Goal: Task Accomplishment & Management: Manage account settings

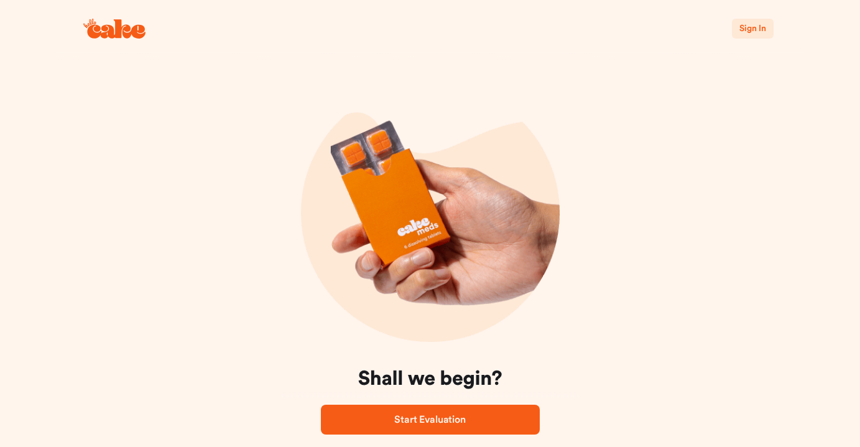
click at [745, 33] on span "Sign In" at bounding box center [752, 28] width 26 height 9
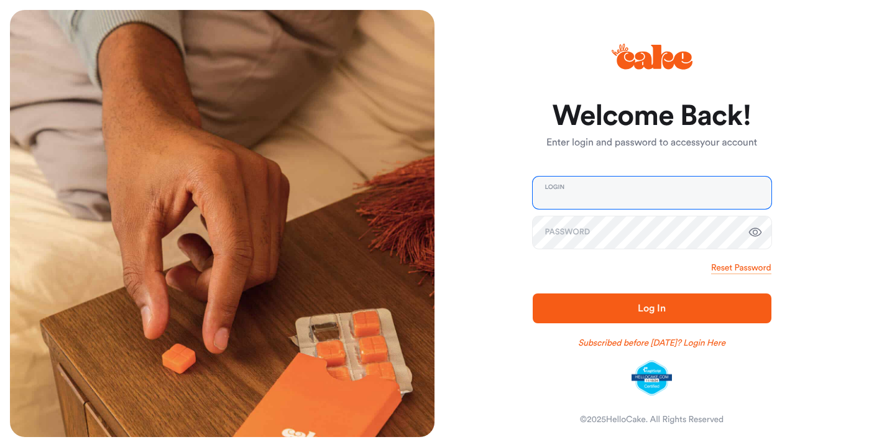
click at [548, 196] on input "email" at bounding box center [652, 193] width 239 height 32
type input "**********"
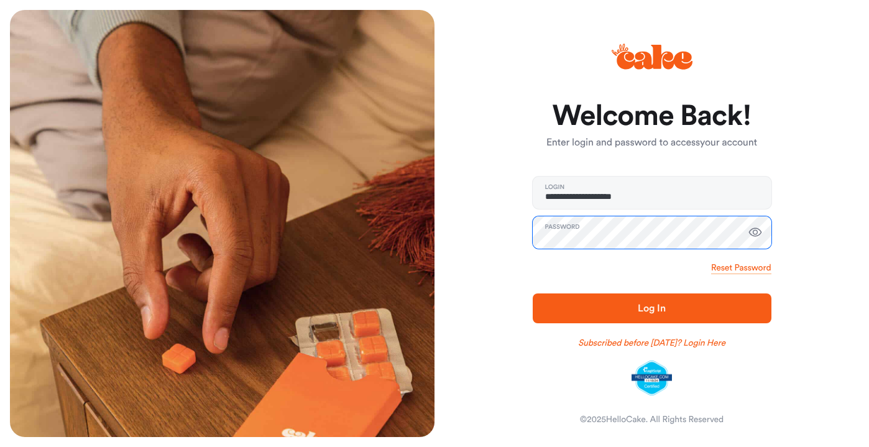
click at [533, 293] on button "Log In" at bounding box center [652, 308] width 239 height 30
click at [746, 305] on span "Log In" at bounding box center [652, 308] width 199 height 15
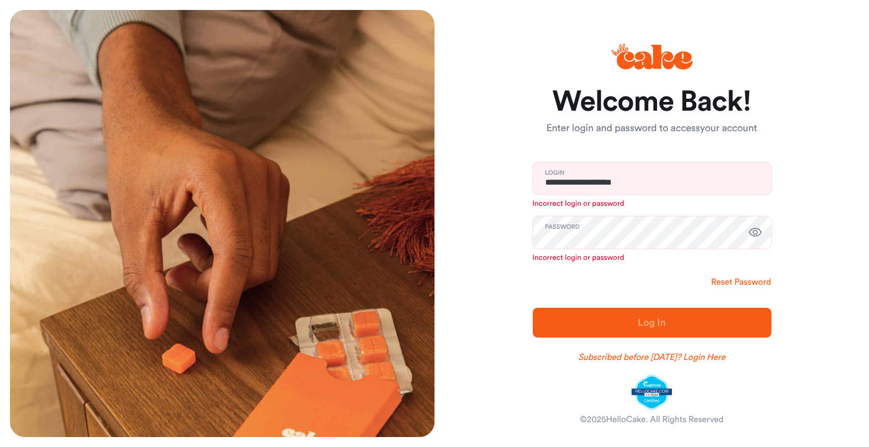
click at [740, 286] on link "Reset Password" at bounding box center [741, 282] width 60 height 12
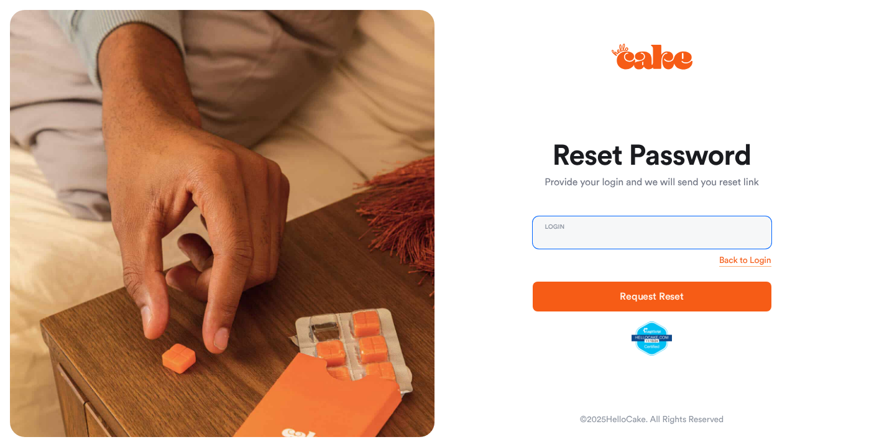
click at [577, 224] on input "email" at bounding box center [652, 232] width 239 height 32
type input "**********"
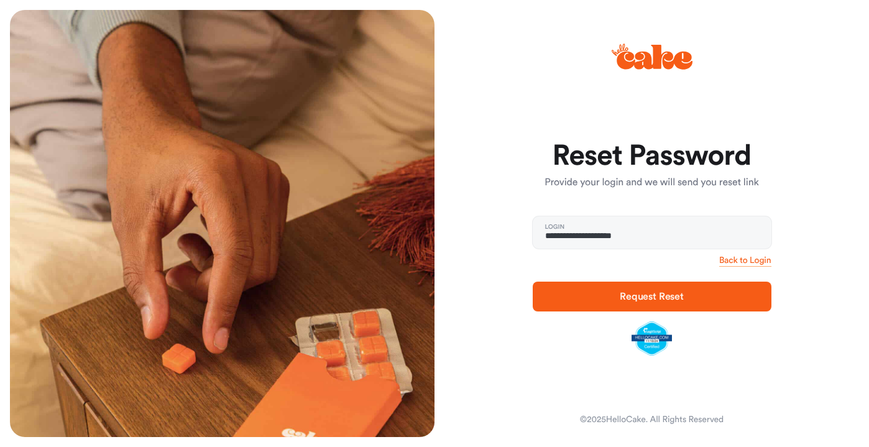
click at [649, 298] on span "Request Reset" at bounding box center [652, 297] width 64 height 10
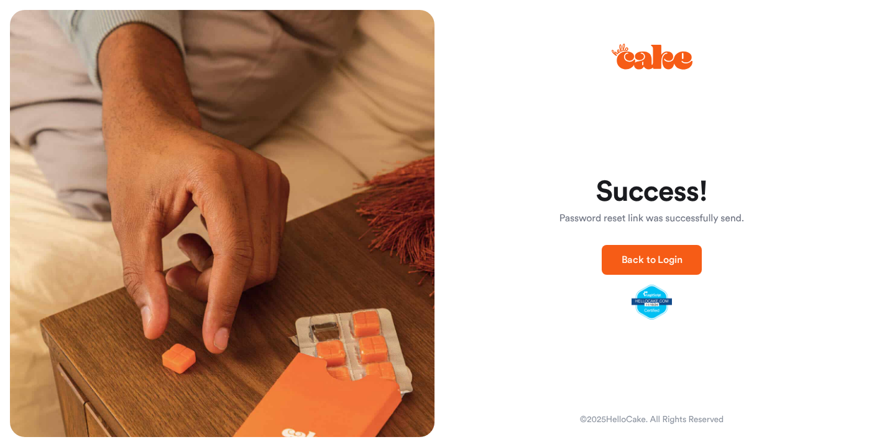
click at [635, 265] on span "Back to Login" at bounding box center [652, 260] width 61 height 10
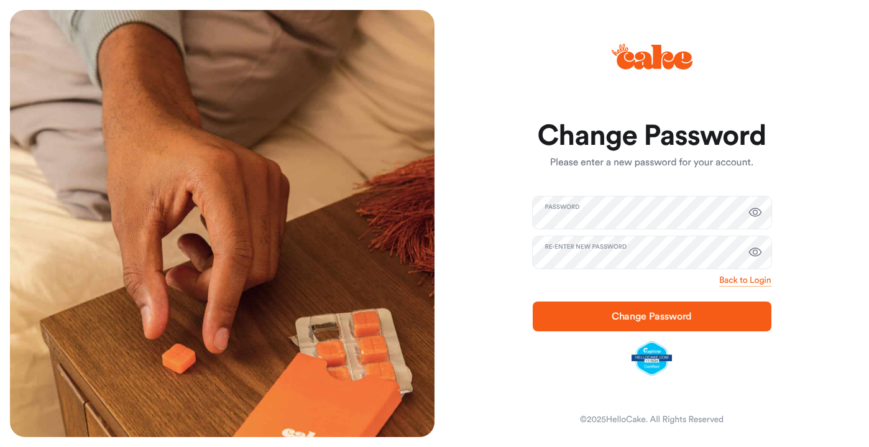
click at [628, 319] on span "Change Password" at bounding box center [652, 316] width 81 height 10
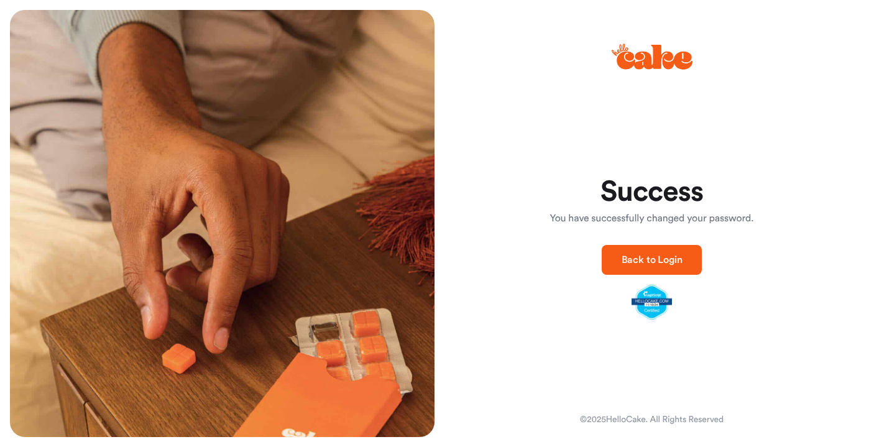
click at [663, 262] on span "Back to Login" at bounding box center [652, 260] width 61 height 10
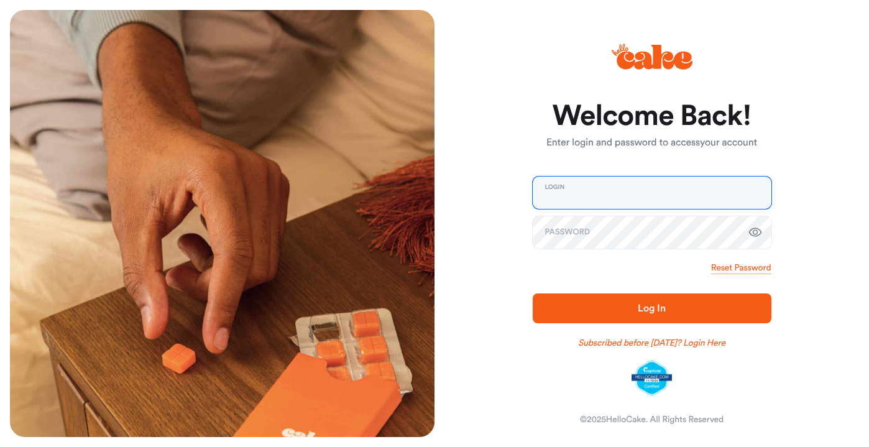
click at [582, 196] on input "email" at bounding box center [652, 193] width 239 height 32
type input "**********"
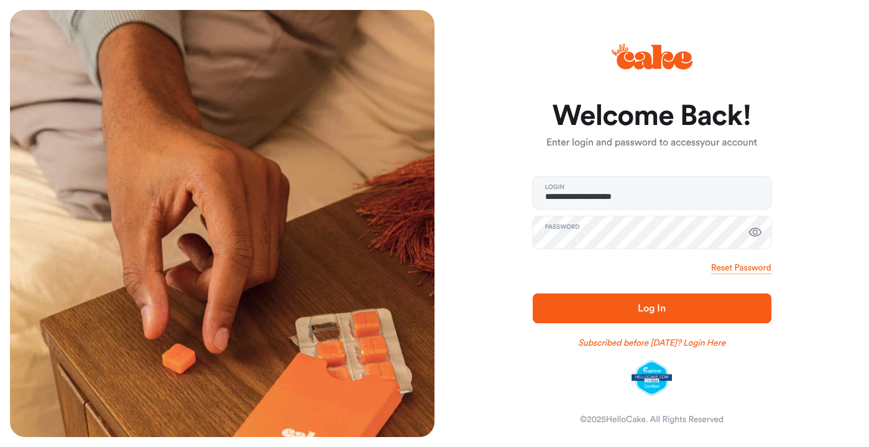
click at [627, 301] on span "Log In" at bounding box center [652, 308] width 199 height 15
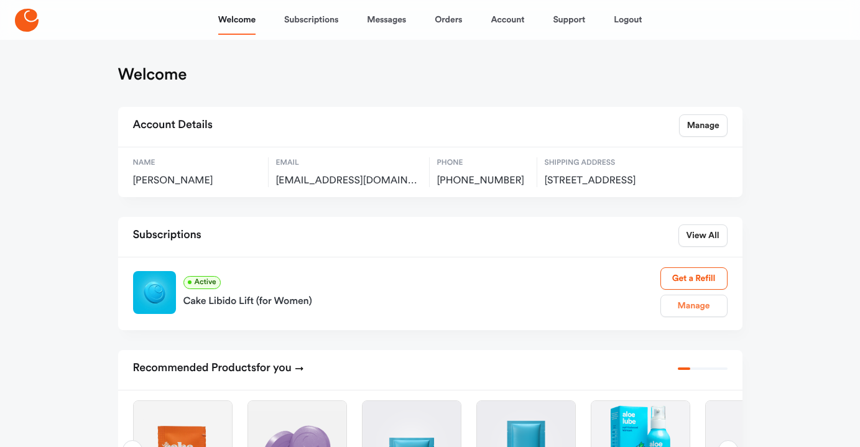
click at [703, 317] on link "Manage" at bounding box center [693, 306] width 67 height 22
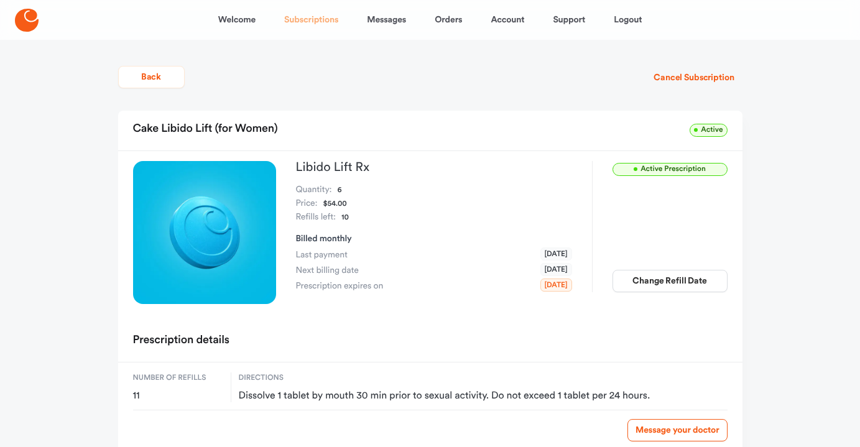
click at [331, 22] on link "Subscriptions" at bounding box center [311, 20] width 54 height 30
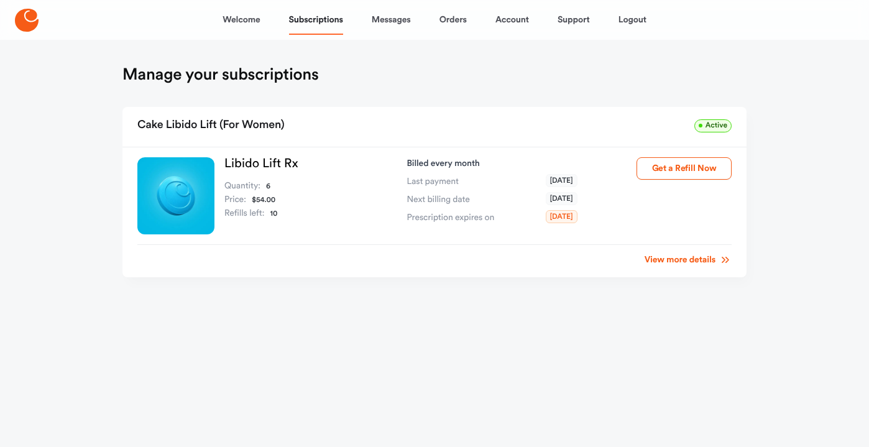
click at [672, 267] on div "View more details" at bounding box center [434, 255] width 594 height 23
click at [668, 261] on link "View more details" at bounding box center [688, 260] width 87 height 12
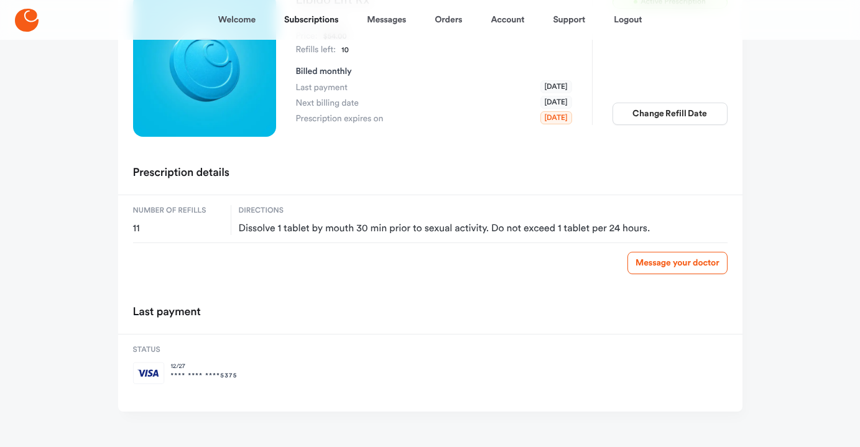
scroll to position [182, 0]
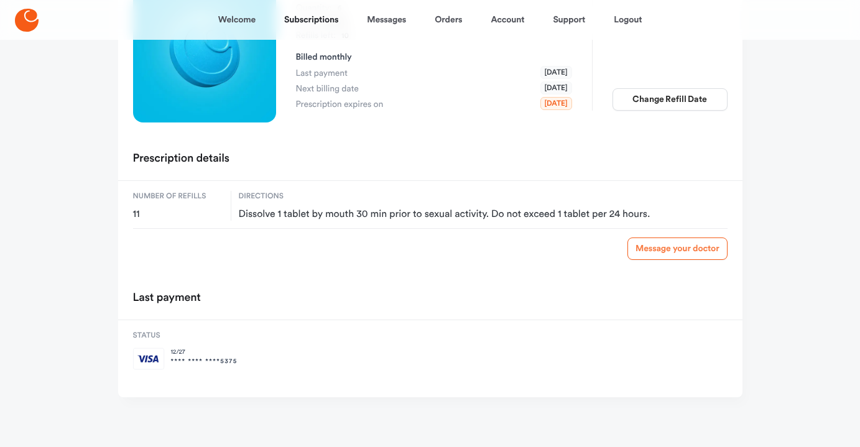
click at [649, 244] on link "Message your doctor" at bounding box center [676, 248] width 99 height 22
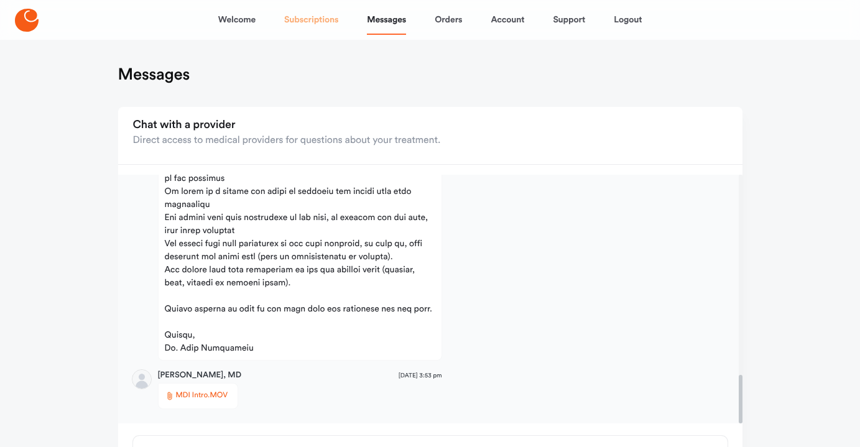
click at [321, 15] on link "Subscriptions" at bounding box center [311, 20] width 54 height 30
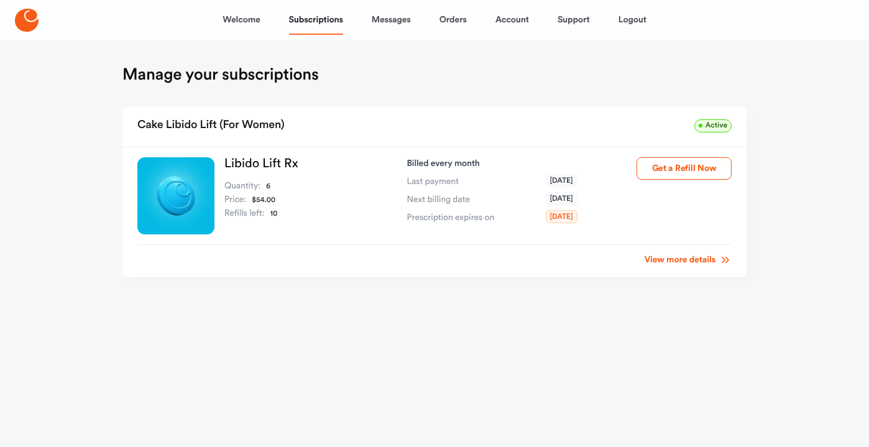
click at [558, 221] on span "[DATE]" at bounding box center [562, 216] width 32 height 13
click at [670, 265] on link "View more details" at bounding box center [688, 260] width 87 height 12
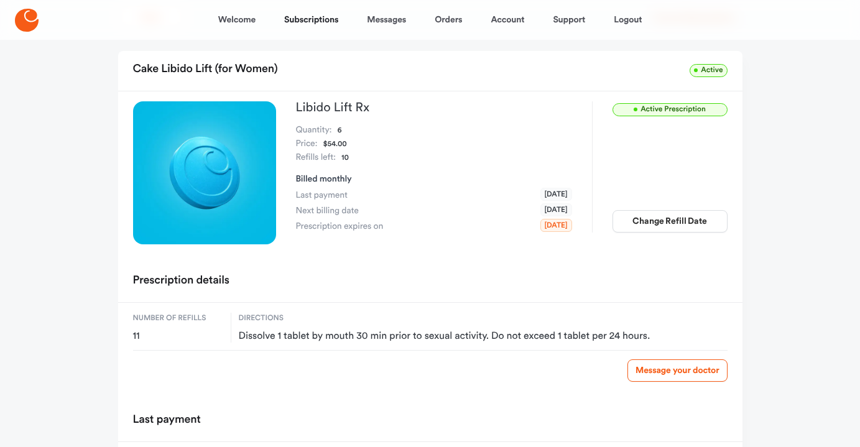
scroll to position [58, 0]
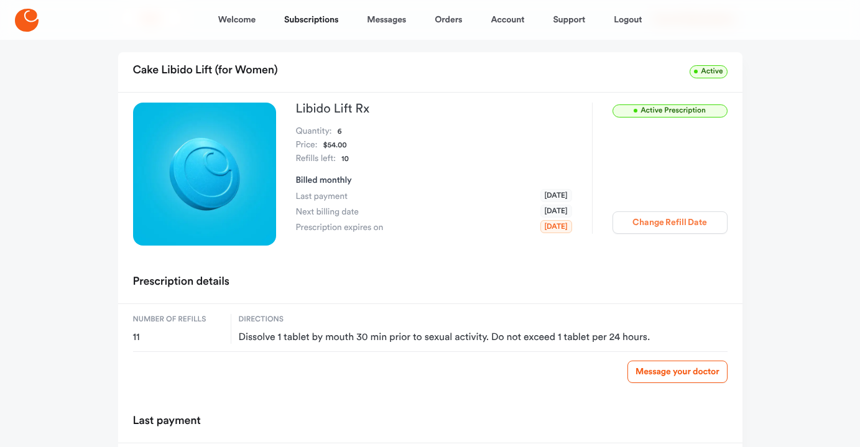
click at [639, 225] on button "Change Refill Date" at bounding box center [669, 222] width 115 height 22
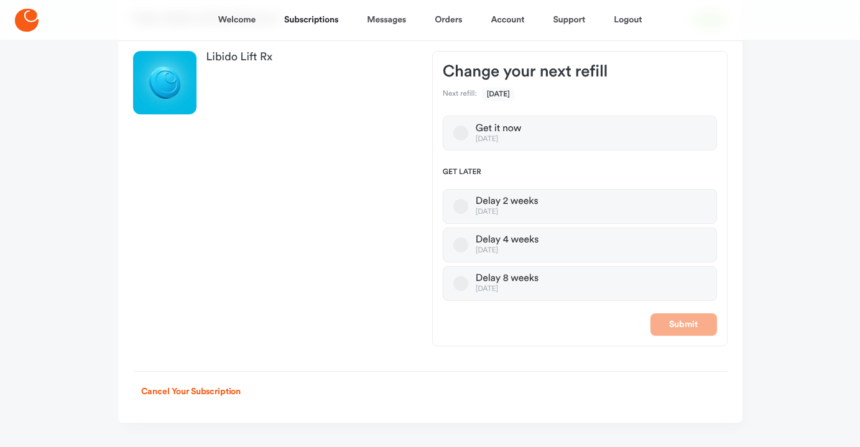
scroll to position [132, 0]
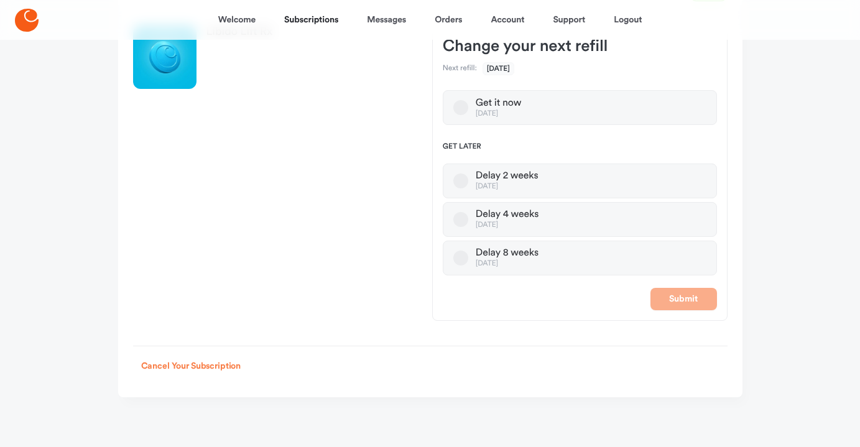
click at [185, 368] on button "Cancel Your Subscription" at bounding box center [191, 366] width 116 height 22
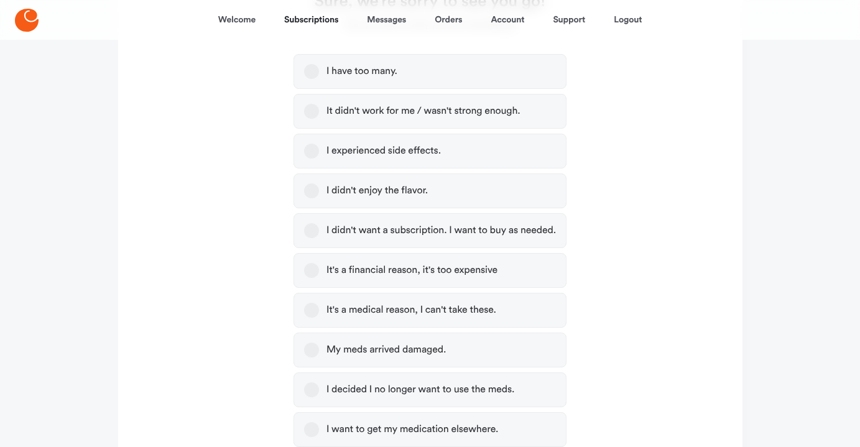
scroll to position [252, 0]
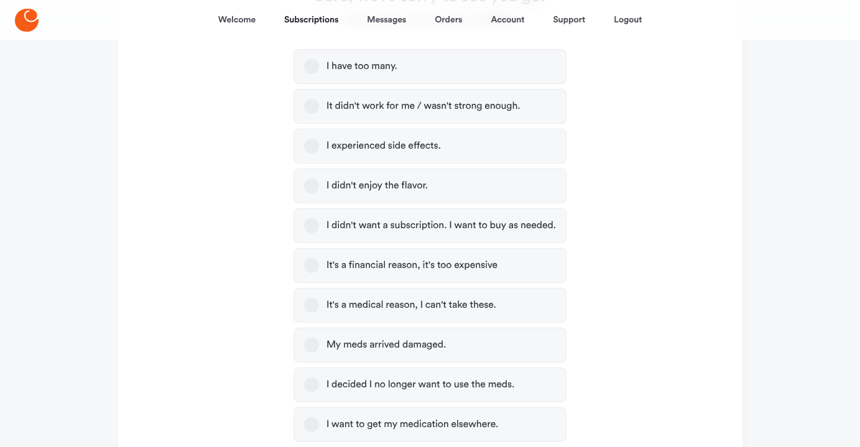
click at [482, 151] on label "I experienced side effects." at bounding box center [429, 146] width 273 height 35
click at [319, 151] on button "I experienced side effects." at bounding box center [311, 146] width 15 height 15
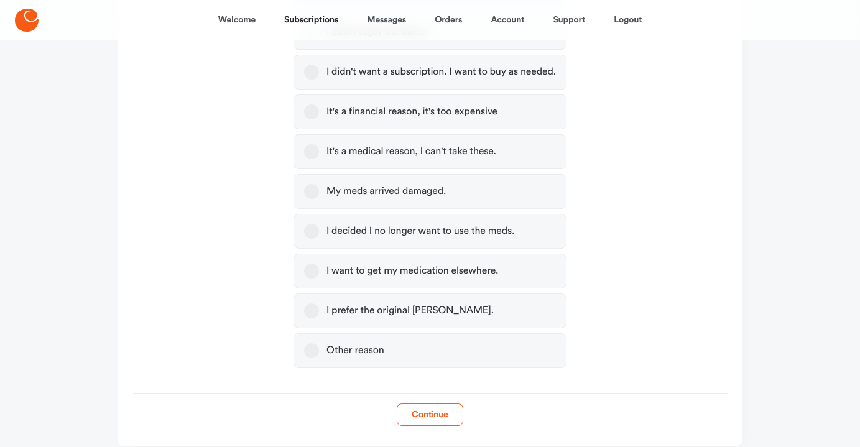
scroll to position [435, 0]
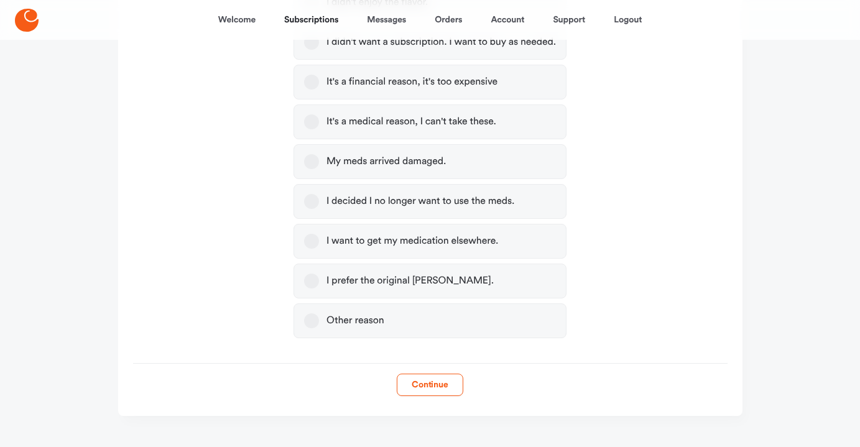
click at [443, 327] on label "Other reason" at bounding box center [429, 320] width 273 height 35
click at [319, 327] on button "Other reason" at bounding box center [311, 320] width 15 height 15
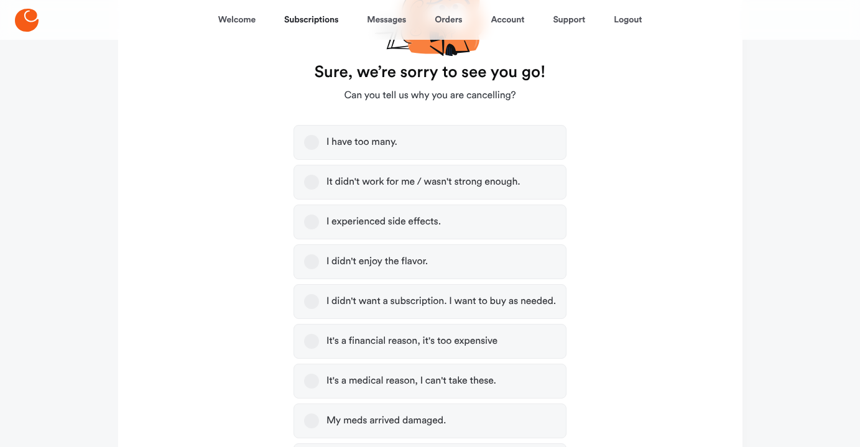
scroll to position [169, 0]
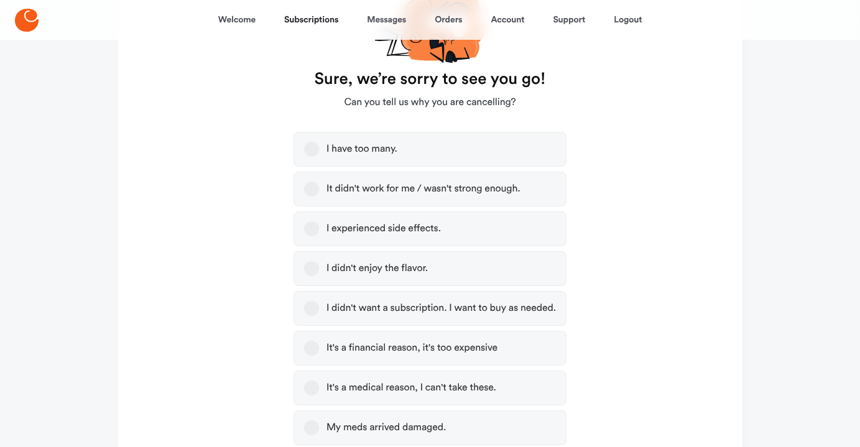
click at [413, 236] on label "I experienced side effects." at bounding box center [429, 228] width 273 height 35
click at [319, 236] on button "I experienced side effects." at bounding box center [311, 228] width 15 height 15
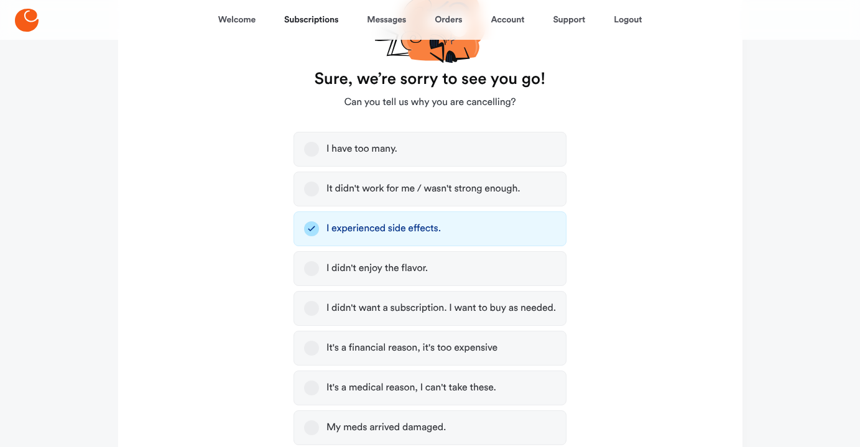
scroll to position [454, 0]
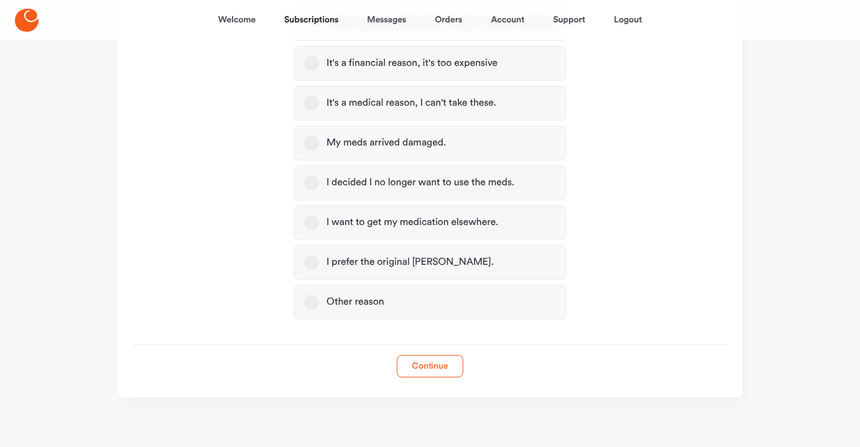
click at [430, 367] on button "Continue" at bounding box center [430, 366] width 67 height 22
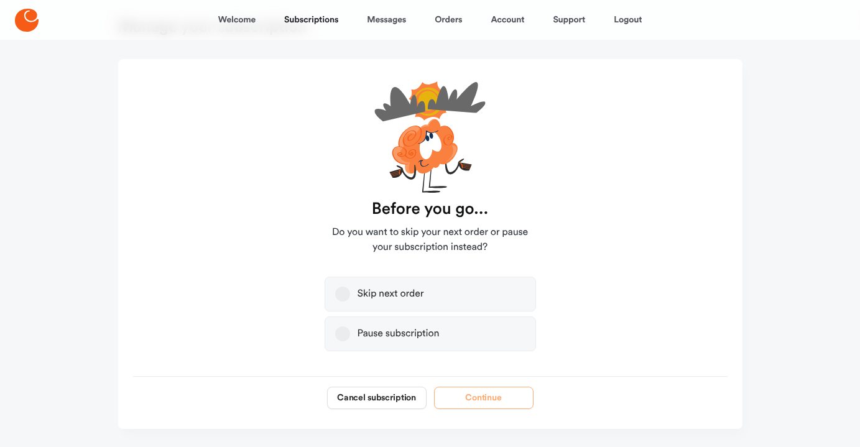
scroll to position [48, 0]
click at [459, 290] on label "Skip next order" at bounding box center [429, 293] width 211 height 35
click at [350, 290] on button "Skip next order" at bounding box center [342, 293] width 15 height 15
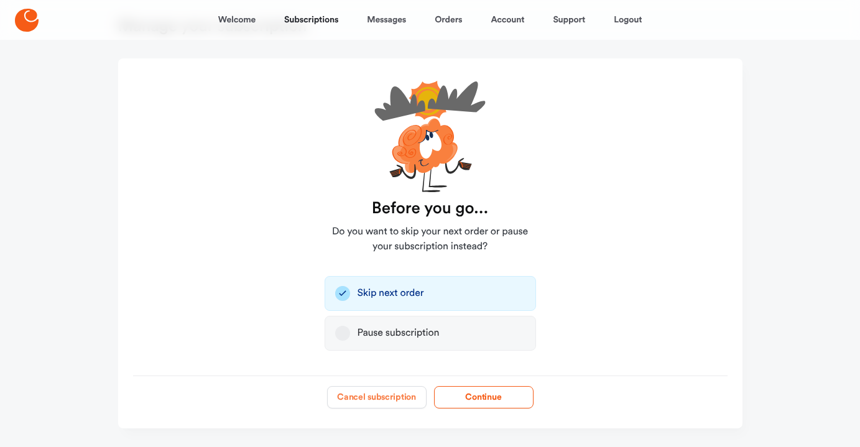
click at [406, 397] on button "Cancel subscription" at bounding box center [376, 397] width 99 height 22
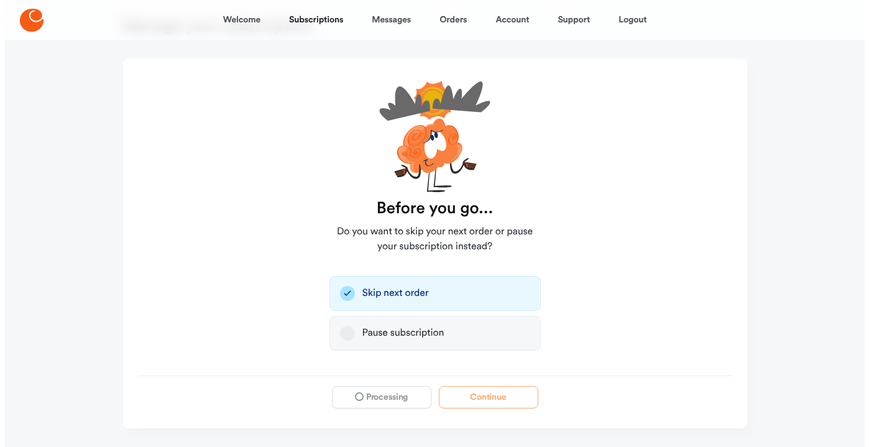
scroll to position [0, 0]
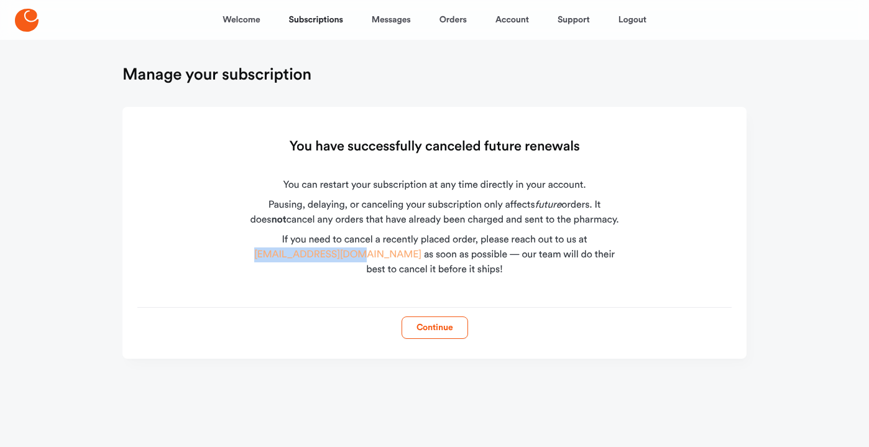
drag, startPoint x: 251, startPoint y: 254, endPoint x: 345, endPoint y: 257, distance: 94.6
click at [345, 257] on div "If you need to cancel a recently placed order, please reach out to us at [EMAIL…" at bounding box center [434, 254] width 379 height 45
copy link "[EMAIL_ADDRESS][DOMAIN_NAME]"
